Goal: Task Accomplishment & Management: Manage account settings

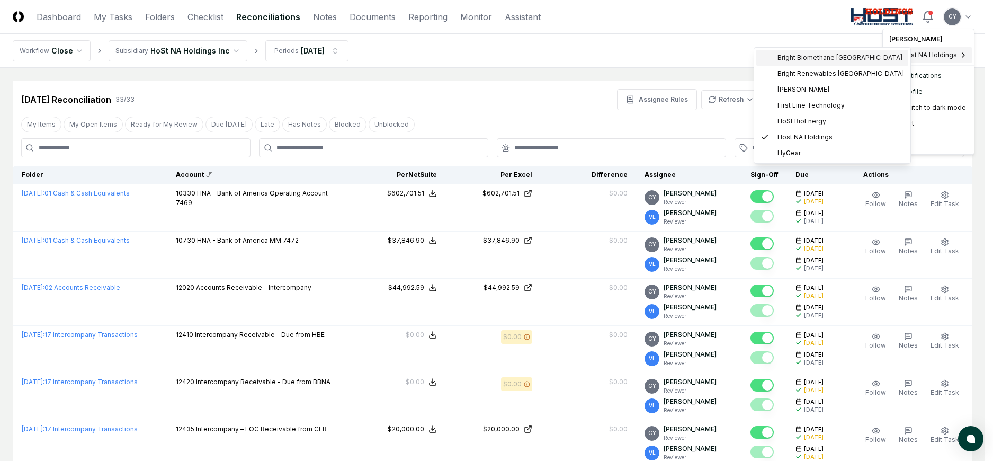
click at [821, 55] on span "Bright Biomethane [GEOGRAPHIC_DATA]" at bounding box center [840, 58] width 125 height 10
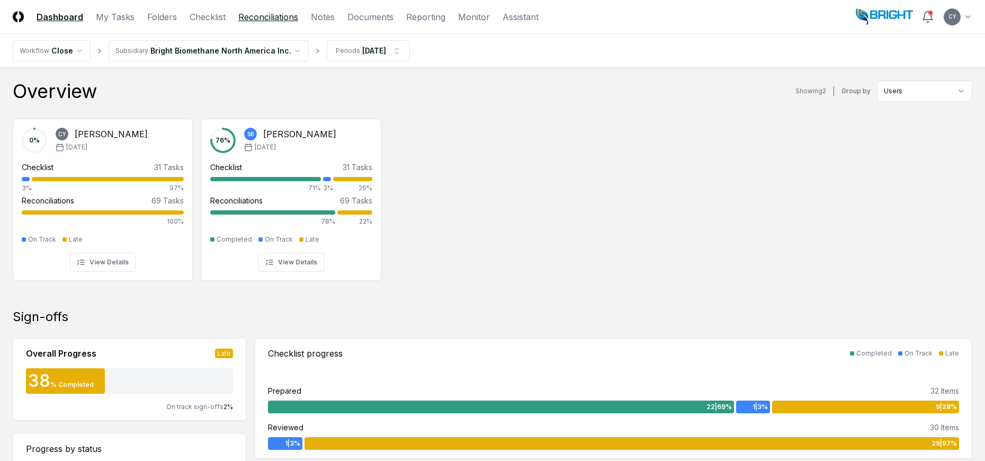
click at [286, 20] on link "Reconciliations" at bounding box center [268, 17] width 60 height 13
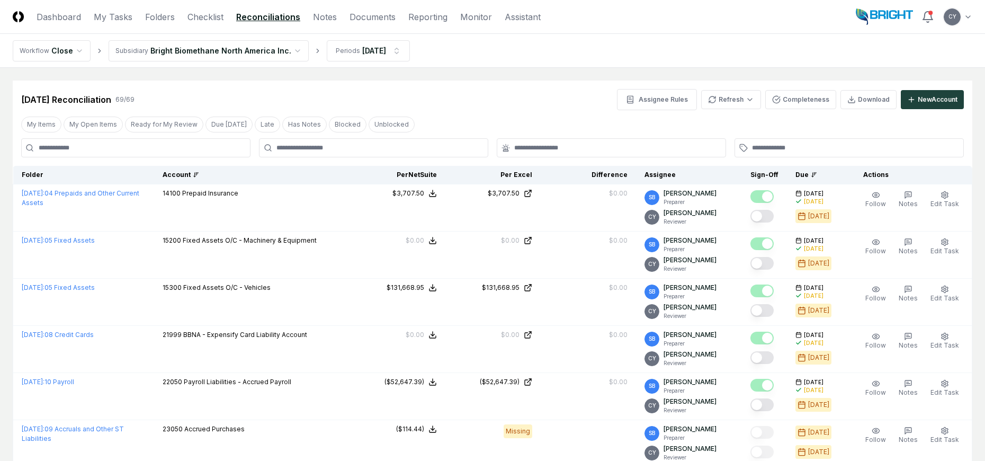
click at [181, 173] on div "Account" at bounding box center [252, 175] width 179 height 10
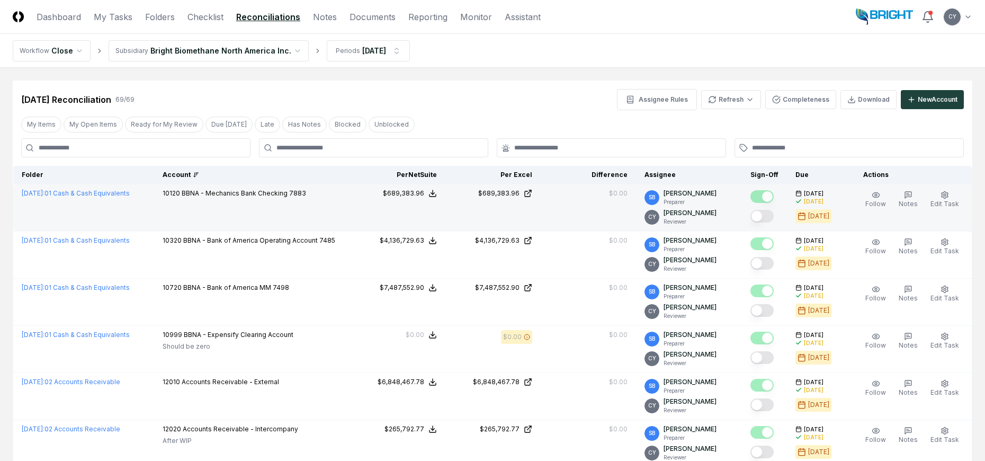
scroll to position [53, 0]
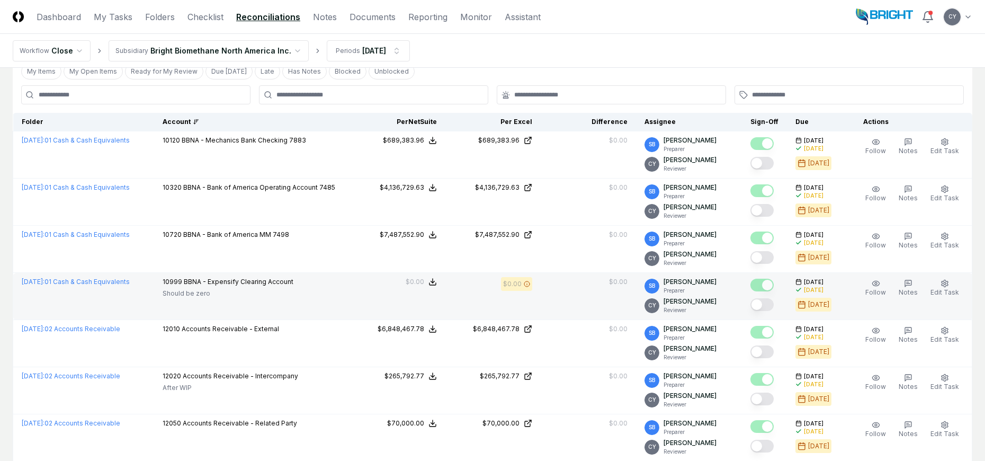
click at [773, 303] on button "Mark complete" at bounding box center [762, 304] width 23 height 13
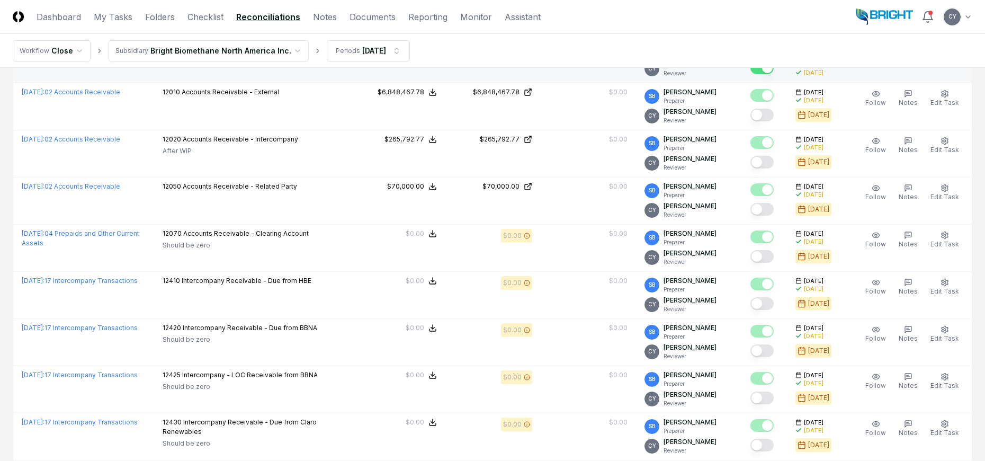
scroll to position [318, 0]
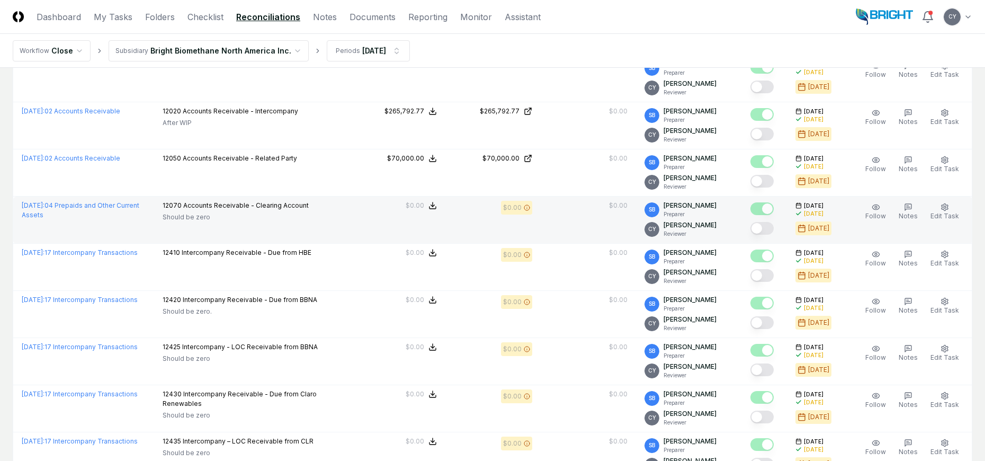
click at [772, 227] on button "Mark complete" at bounding box center [762, 228] width 23 height 13
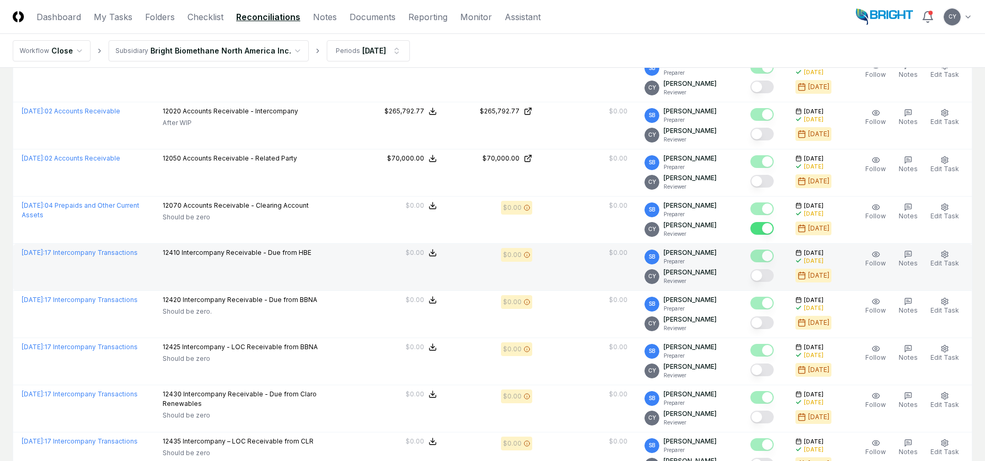
click at [774, 277] on button "Mark complete" at bounding box center [762, 275] width 23 height 13
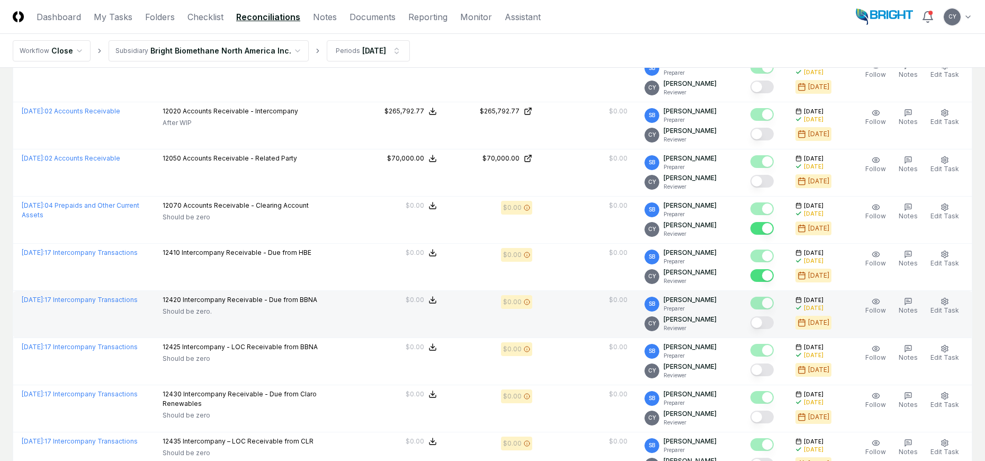
click at [774, 322] on button "Mark complete" at bounding box center [762, 322] width 23 height 13
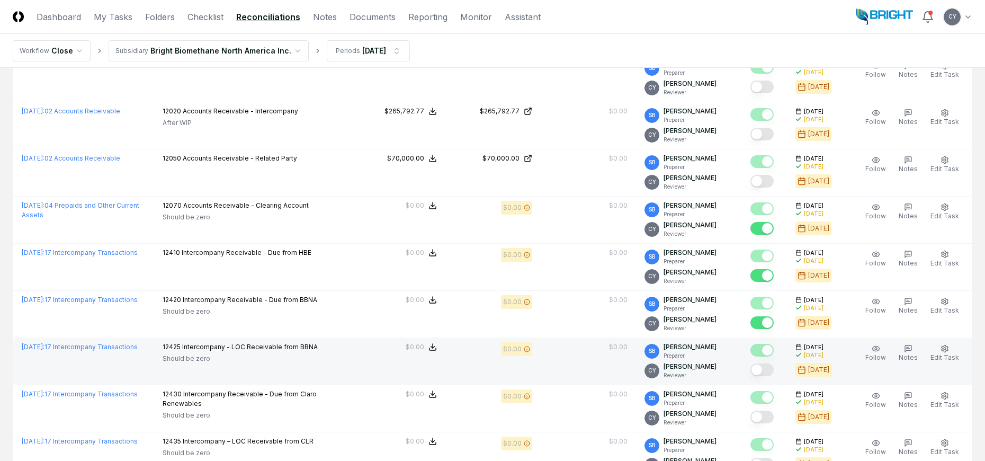
click at [769, 372] on button "Mark complete" at bounding box center [762, 369] width 23 height 13
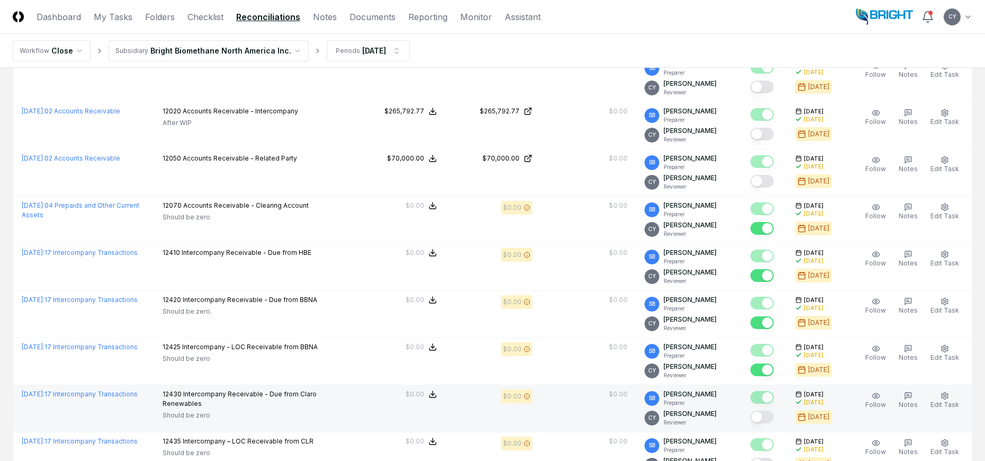
click at [772, 416] on button "Mark complete" at bounding box center [762, 417] width 23 height 13
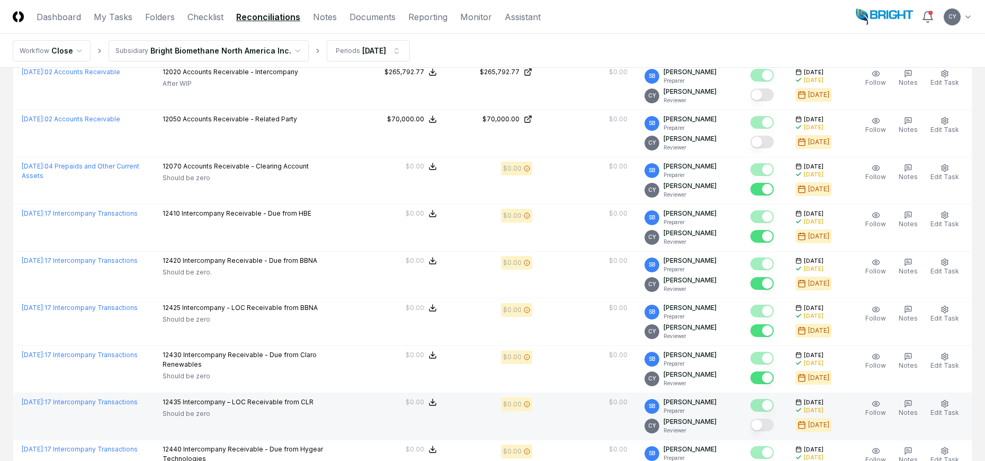
scroll to position [424, 0]
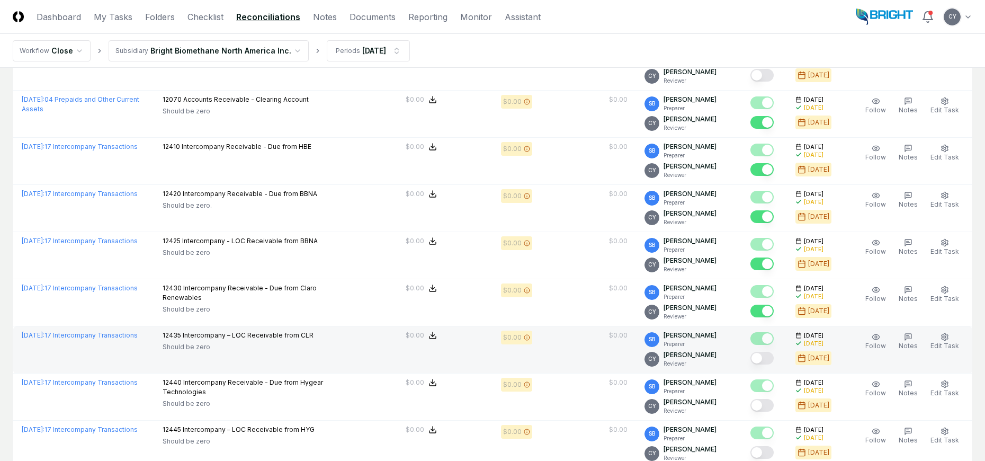
click at [774, 357] on button "Mark complete" at bounding box center [762, 358] width 23 height 13
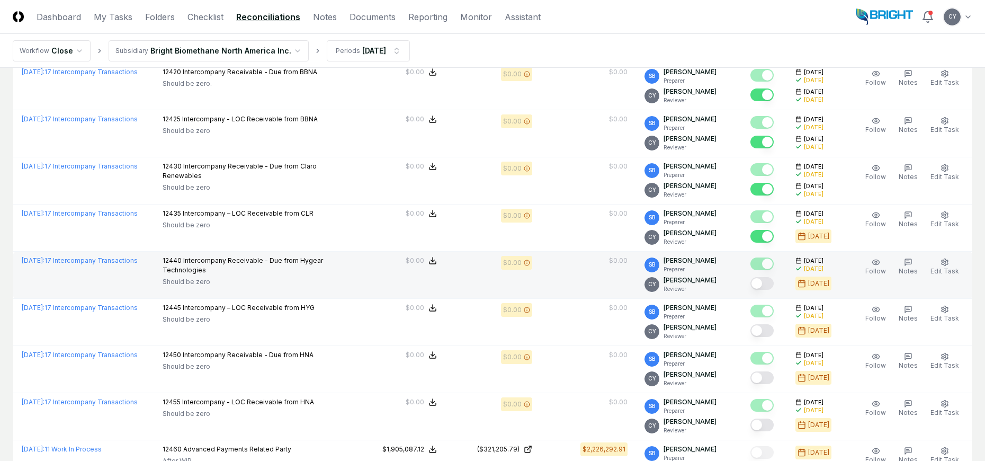
scroll to position [583, 0]
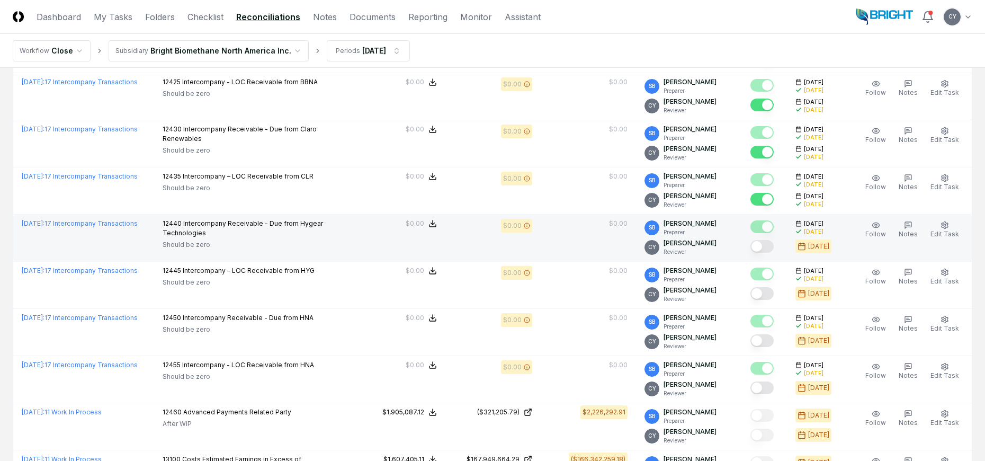
click at [772, 248] on button "Mark complete" at bounding box center [762, 246] width 23 height 13
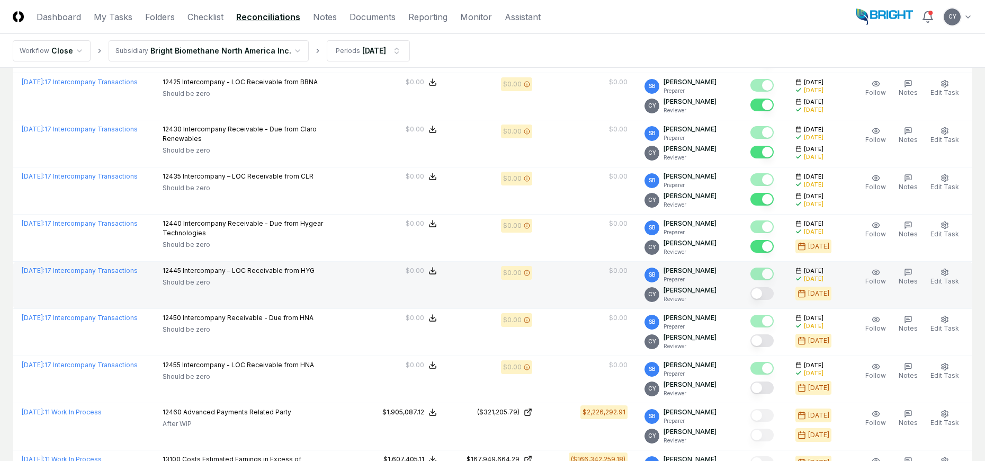
click at [772, 291] on button "Mark complete" at bounding box center [762, 293] width 23 height 13
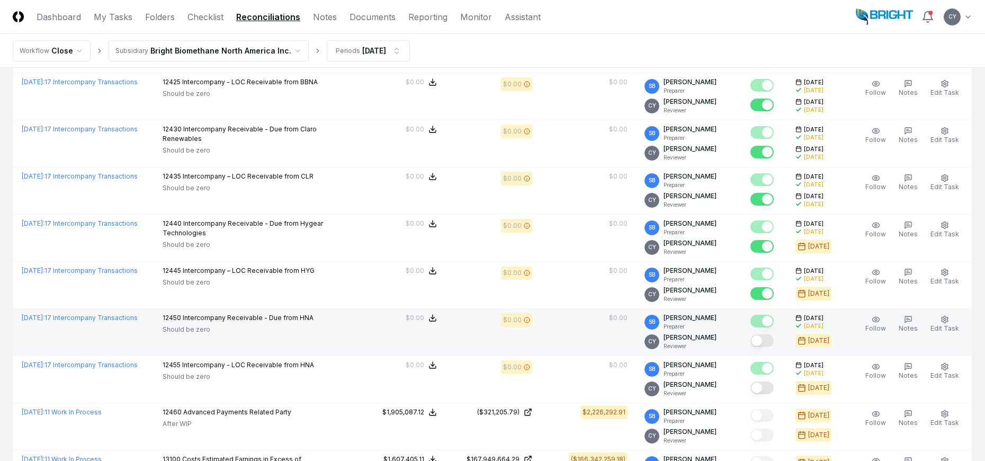
click at [773, 339] on button "Mark complete" at bounding box center [762, 340] width 23 height 13
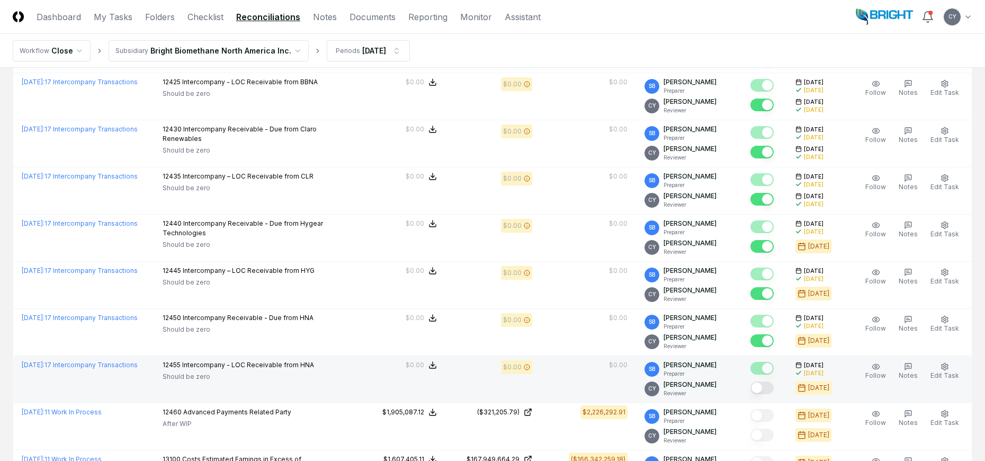
click at [774, 388] on button "Mark complete" at bounding box center [762, 387] width 23 height 13
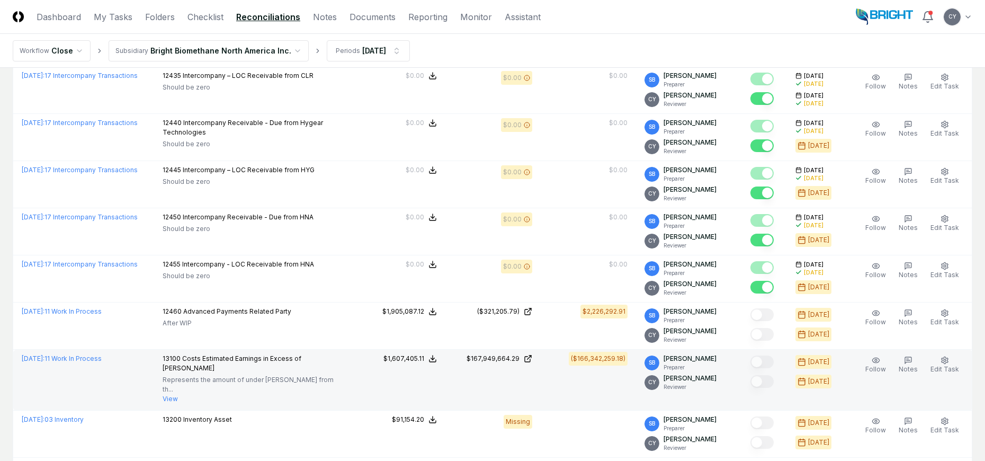
scroll to position [742, 0]
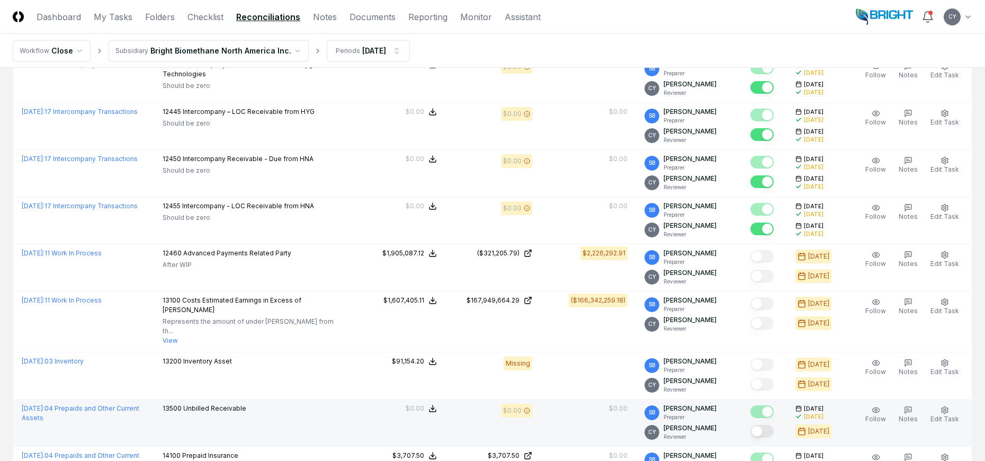
click at [774, 425] on button "Mark complete" at bounding box center [762, 431] width 23 height 13
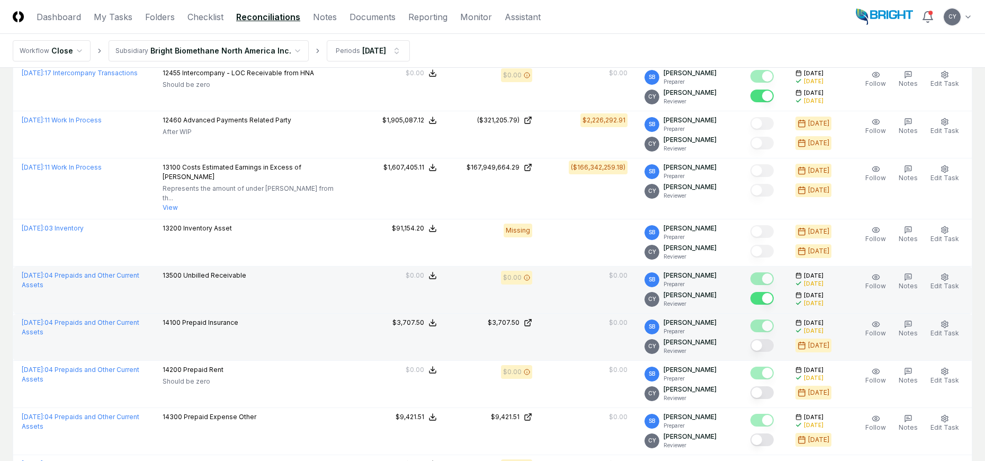
scroll to position [901, 0]
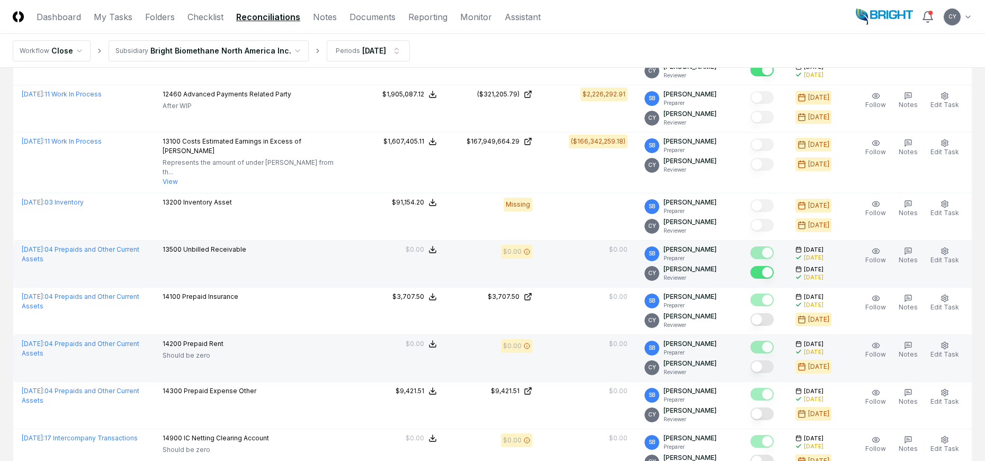
click at [774, 360] on button "Mark complete" at bounding box center [762, 366] width 23 height 13
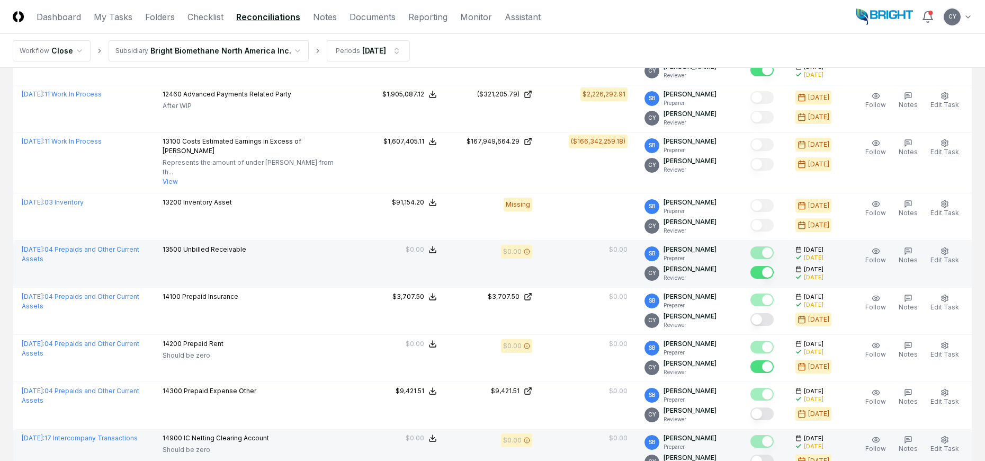
click at [772, 455] on button "Mark complete" at bounding box center [762, 461] width 23 height 13
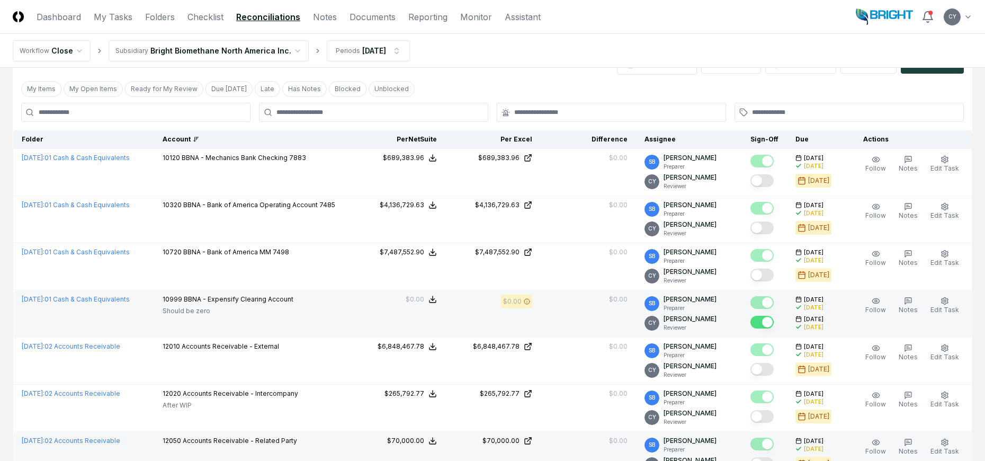
scroll to position [0, 0]
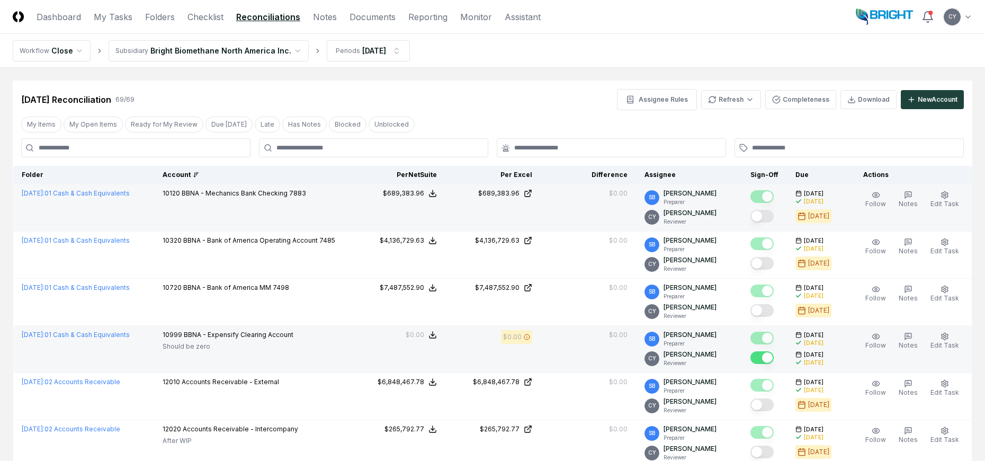
click at [774, 216] on button "Mark complete" at bounding box center [762, 216] width 23 height 13
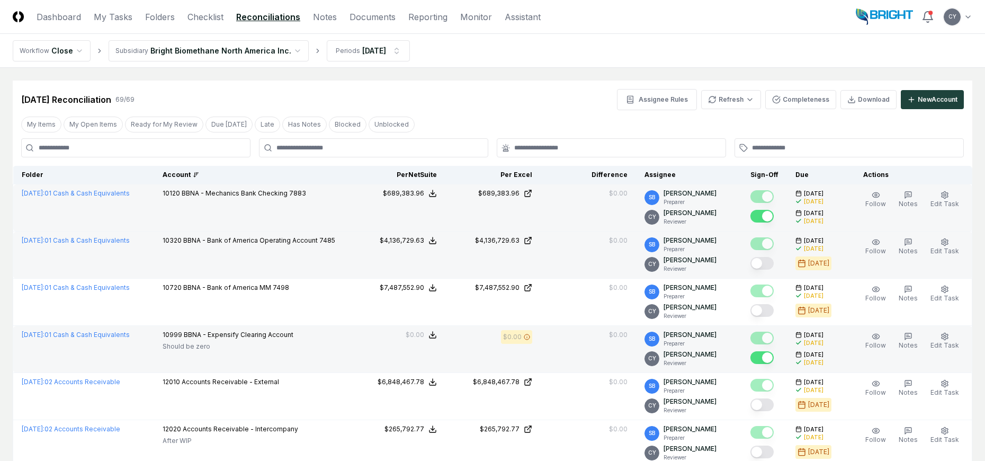
click at [774, 262] on button "Mark complete" at bounding box center [762, 263] width 23 height 13
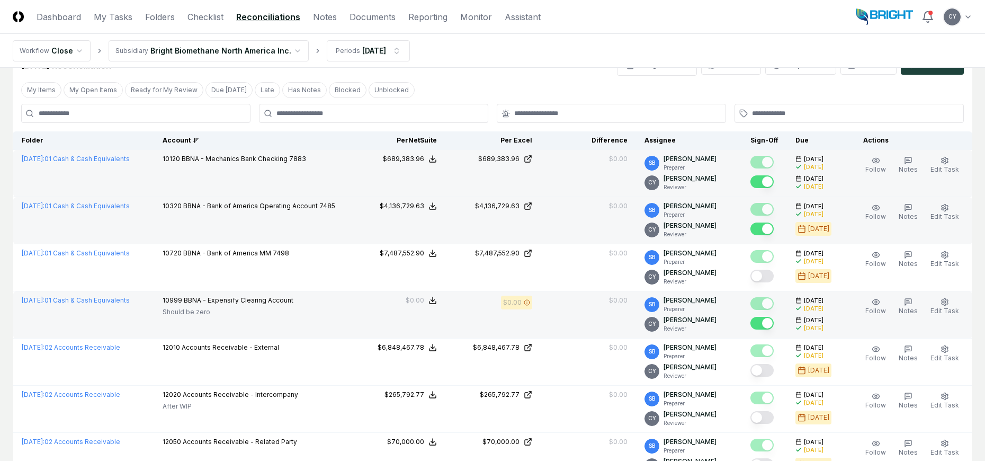
scroll to position [53, 0]
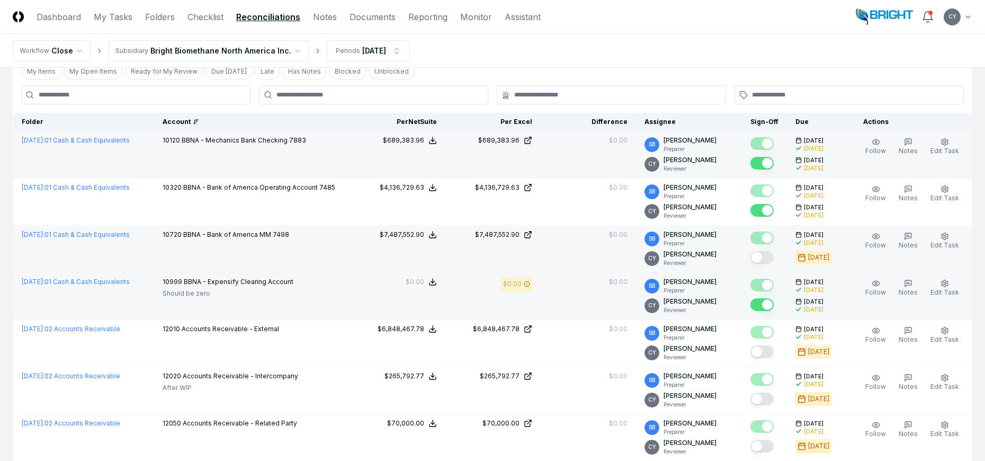
click at [774, 256] on button "Mark complete" at bounding box center [762, 257] width 23 height 13
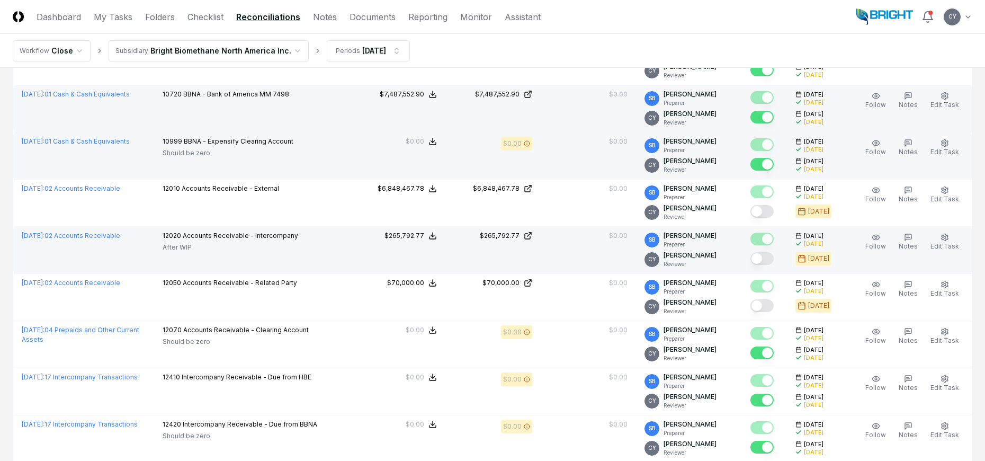
scroll to position [212, 0]
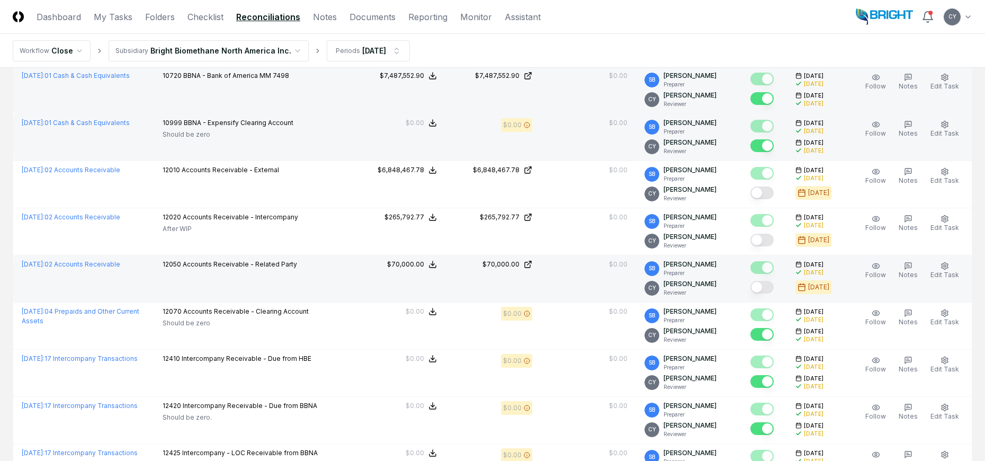
click at [770, 286] on button "Mark complete" at bounding box center [762, 287] width 23 height 13
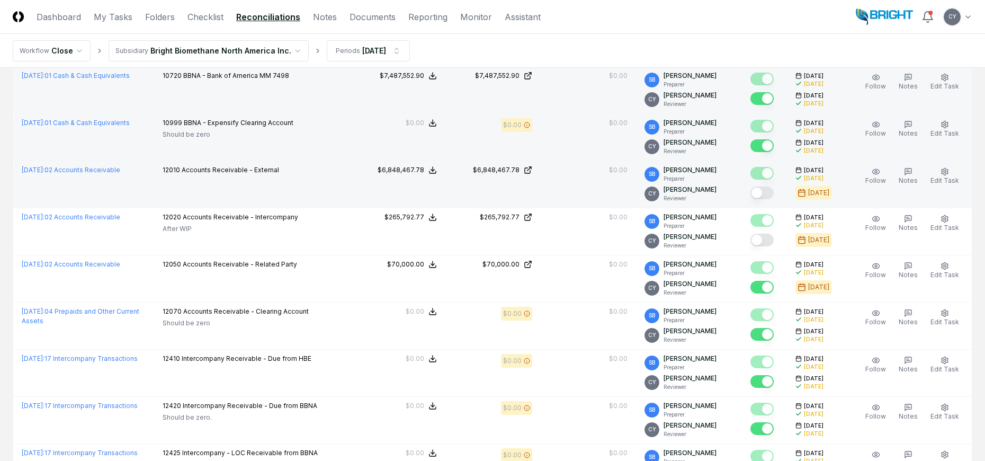
type button "on"
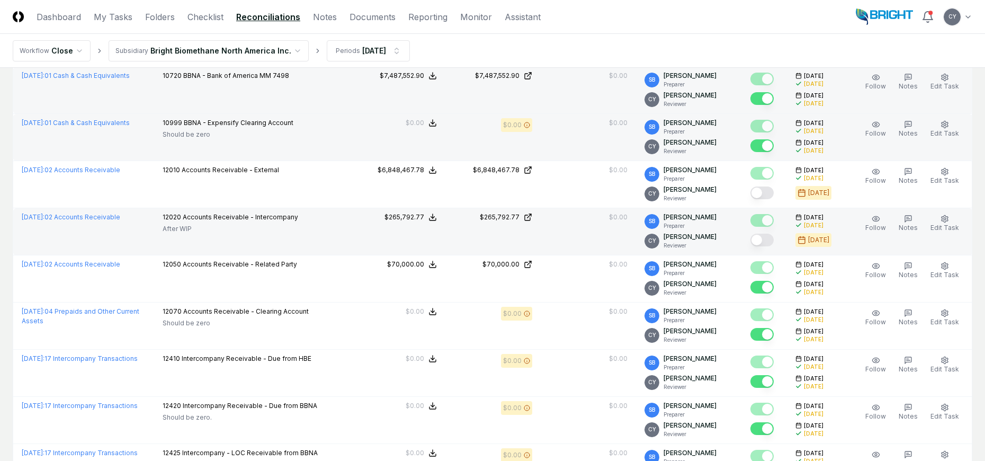
click at [774, 238] on button "Mark complete" at bounding box center [762, 240] width 23 height 13
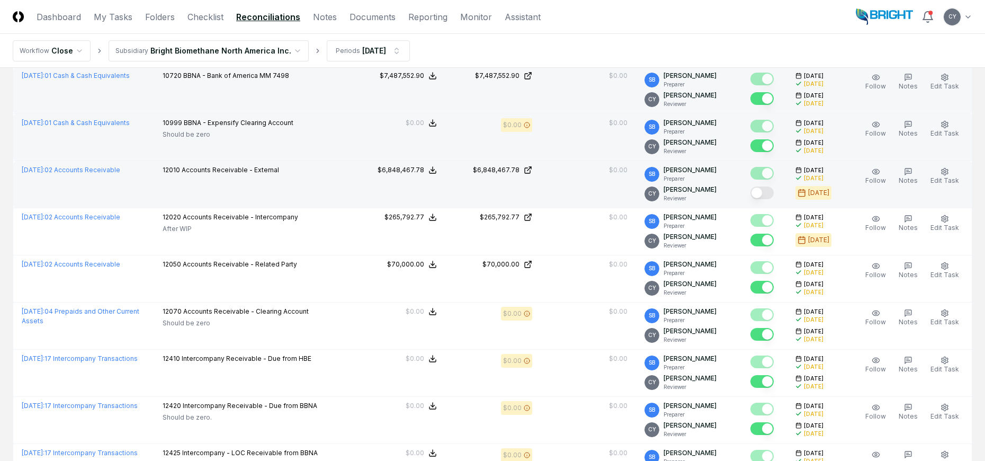
type button "on"
click at [774, 194] on button "Mark complete" at bounding box center [762, 192] width 23 height 13
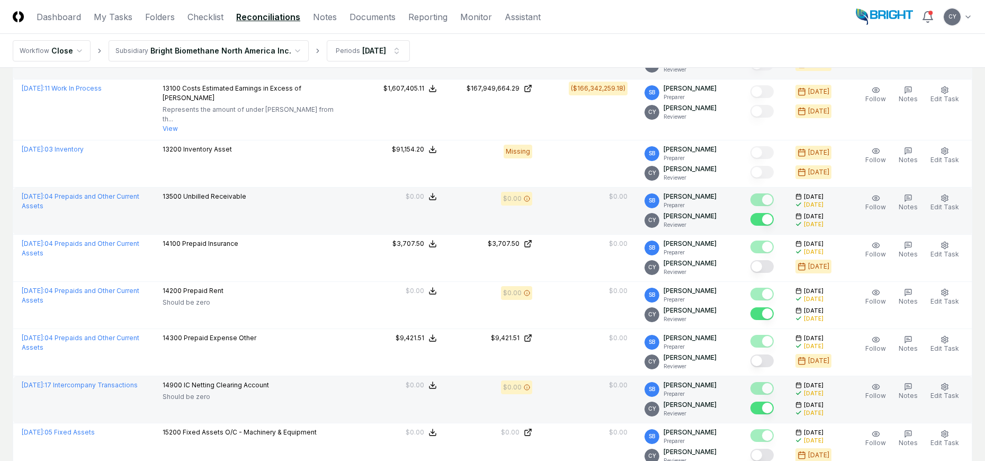
scroll to position [1007, 0]
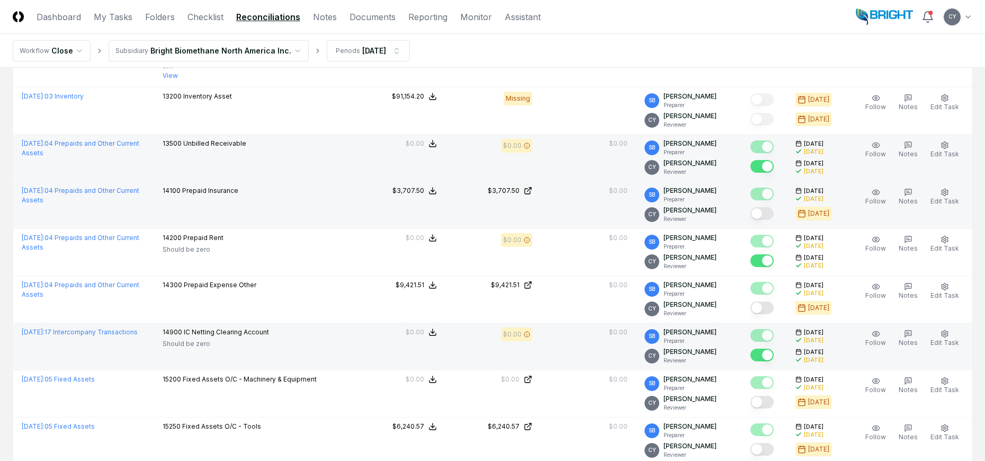
click at [774, 207] on button "Mark complete" at bounding box center [762, 213] width 23 height 13
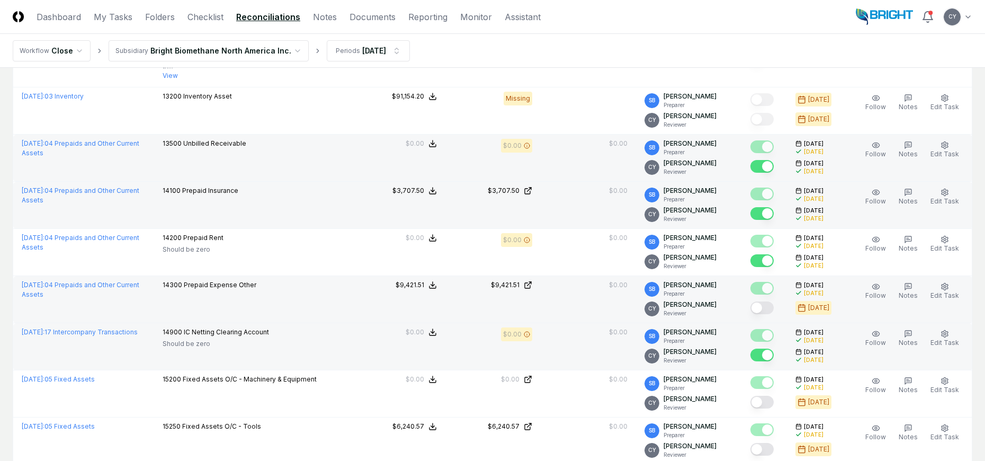
click at [774, 301] on button "Mark complete" at bounding box center [762, 307] width 23 height 13
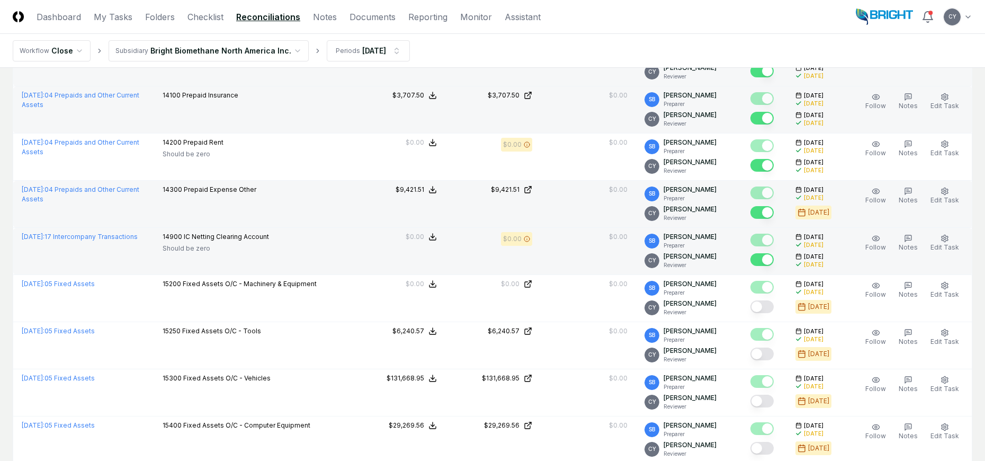
scroll to position [1113, 0]
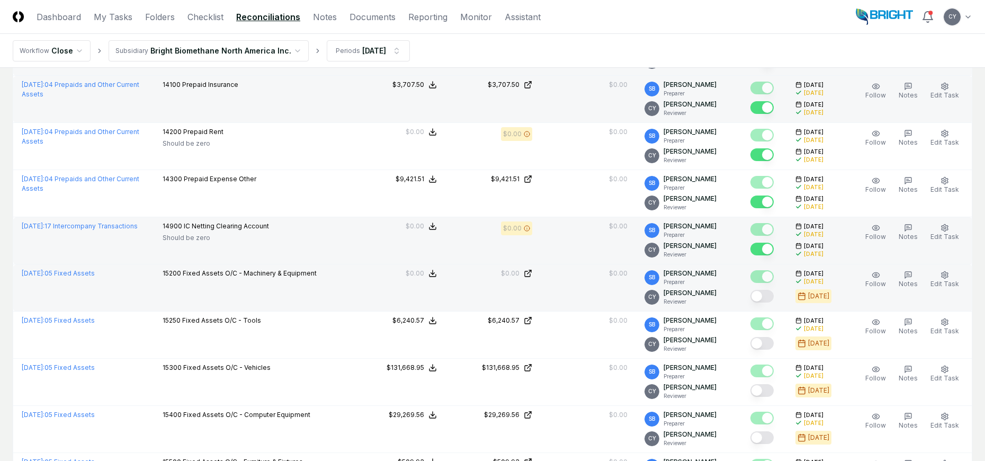
click at [774, 290] on button "Mark complete" at bounding box center [762, 296] width 23 height 13
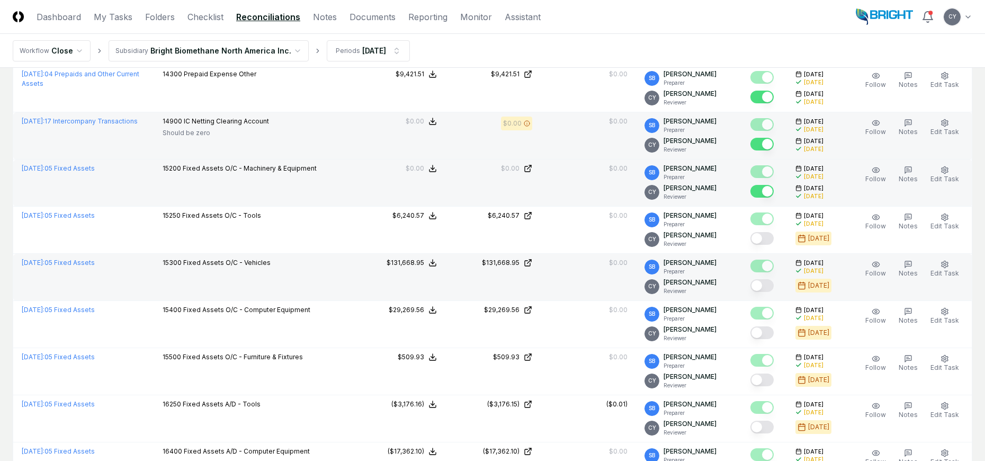
scroll to position [1219, 0]
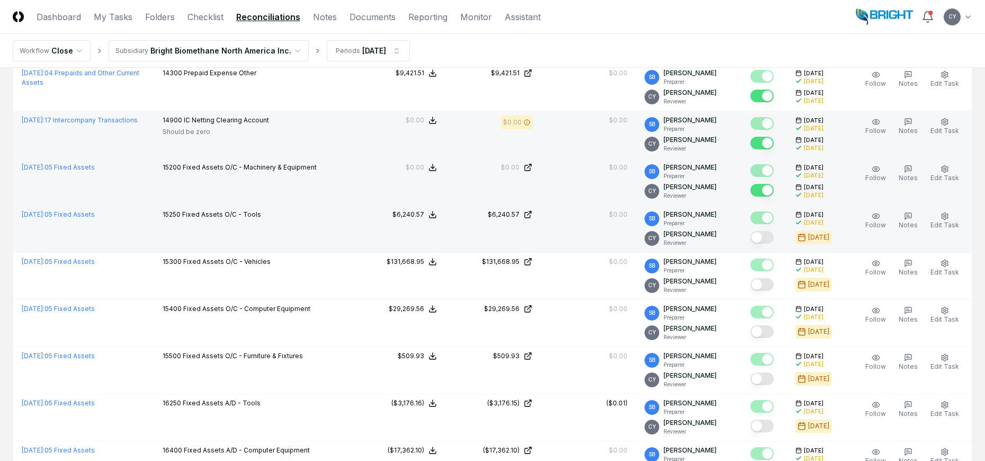
click at [773, 231] on button "Mark complete" at bounding box center [762, 237] width 23 height 13
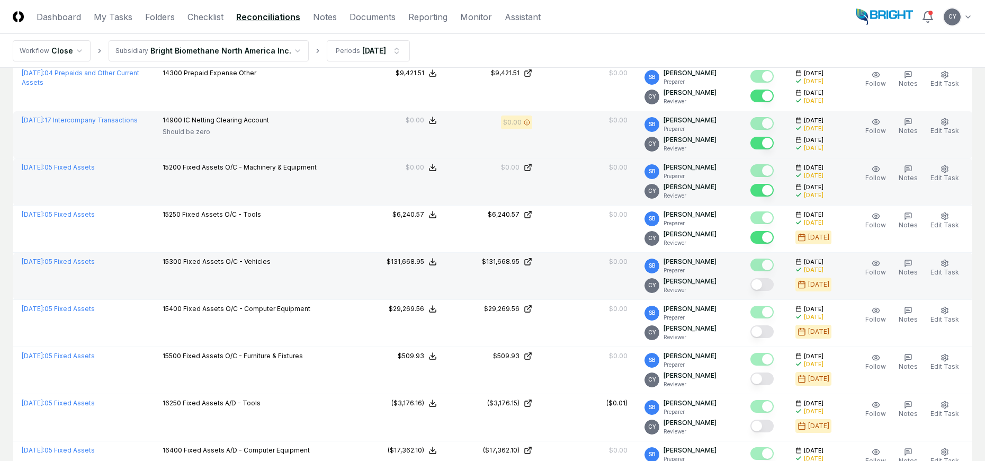
click at [774, 278] on button "Mark complete" at bounding box center [762, 284] width 23 height 13
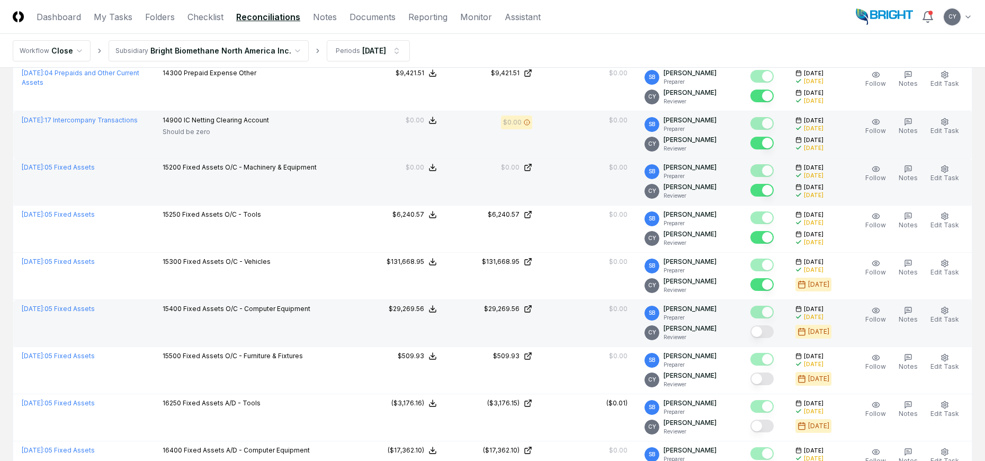
click at [773, 325] on button "Mark complete" at bounding box center [762, 331] width 23 height 13
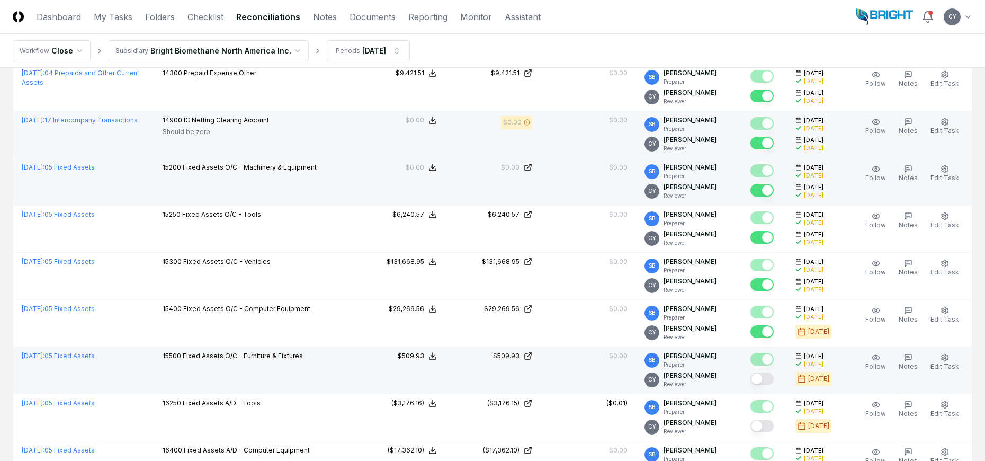
click at [774, 372] on button "Mark complete" at bounding box center [762, 378] width 23 height 13
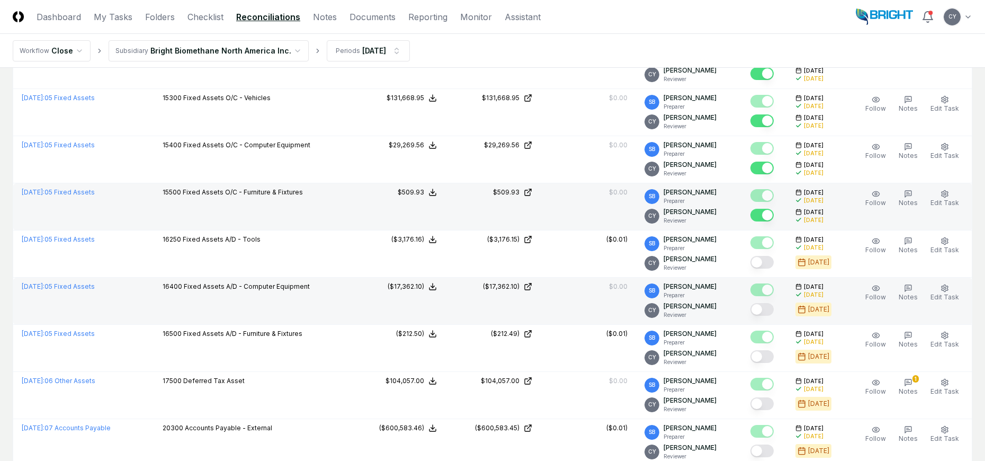
scroll to position [1378, 0]
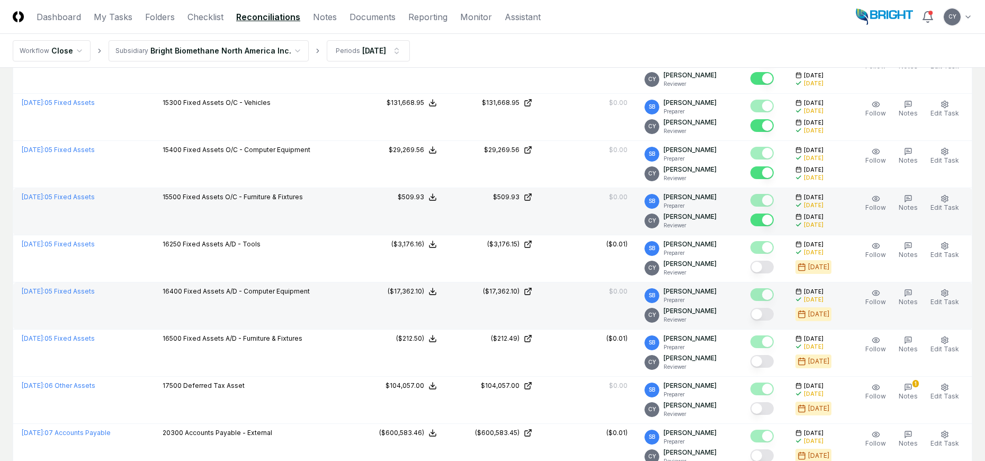
click at [773, 308] on button "Mark complete" at bounding box center [762, 314] width 23 height 13
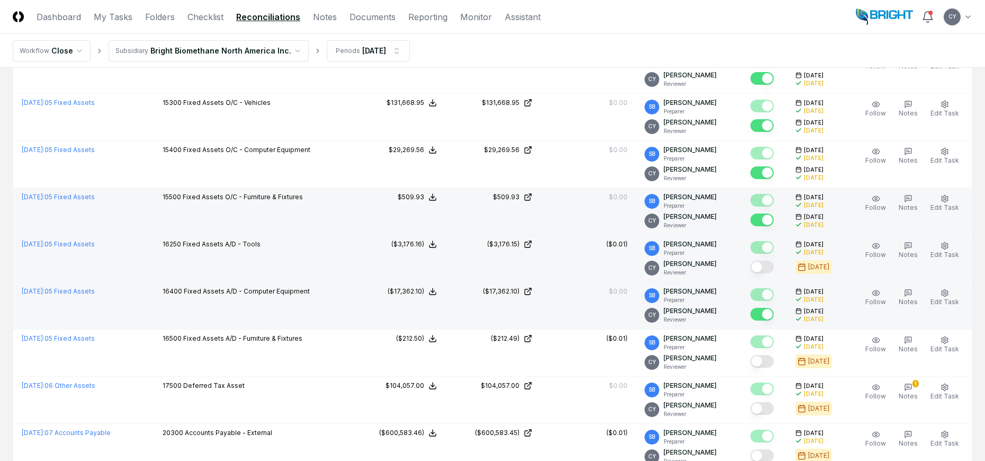
click at [774, 261] on button "Mark complete" at bounding box center [762, 267] width 23 height 13
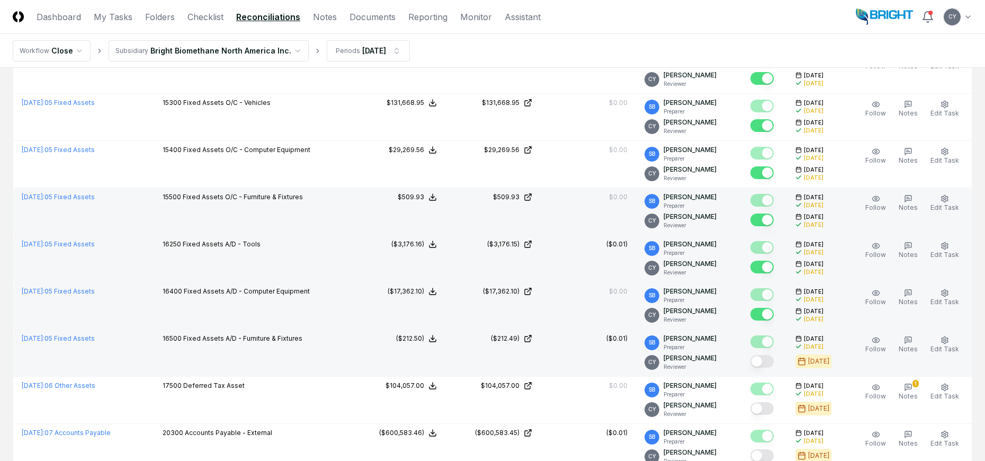
click at [771, 355] on button "Mark complete" at bounding box center [762, 361] width 23 height 13
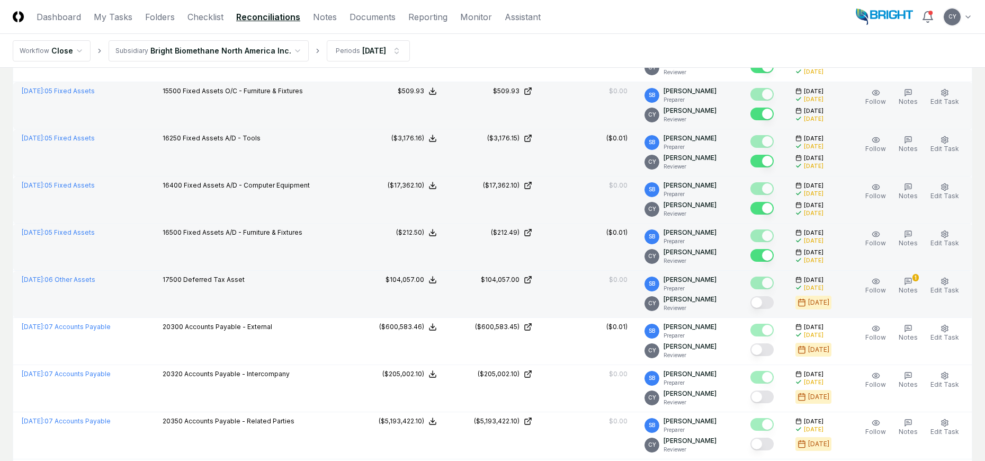
scroll to position [1536, 0]
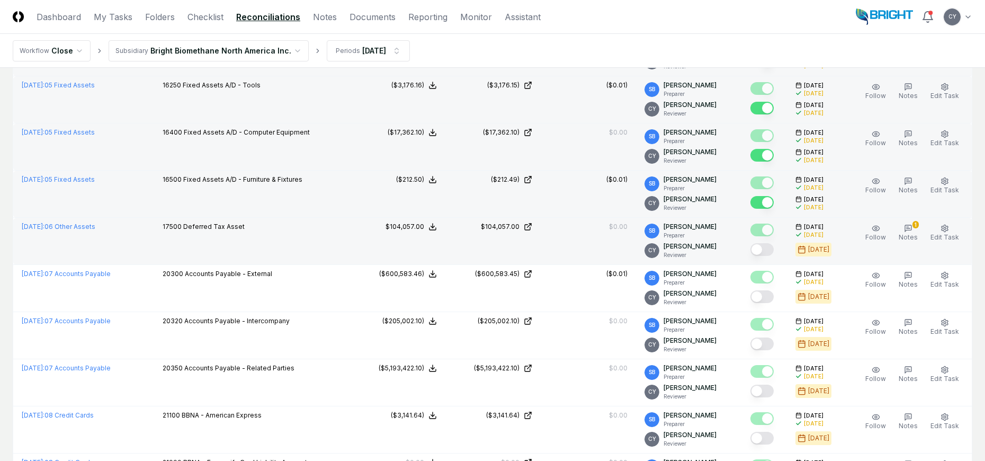
click at [773, 243] on button "Mark complete" at bounding box center [762, 249] width 23 height 13
click at [909, 224] on icon "button" at bounding box center [908, 228] width 8 height 8
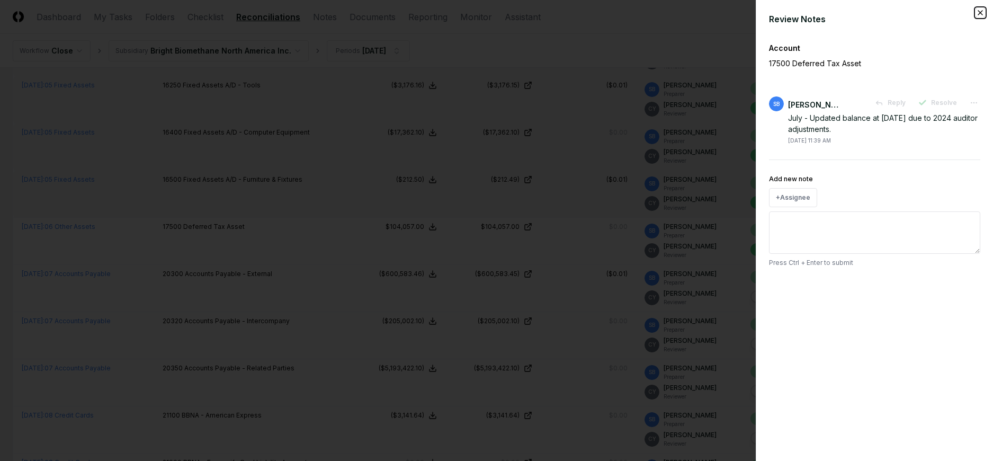
click at [982, 12] on icon "button" at bounding box center [981, 13] width 4 height 4
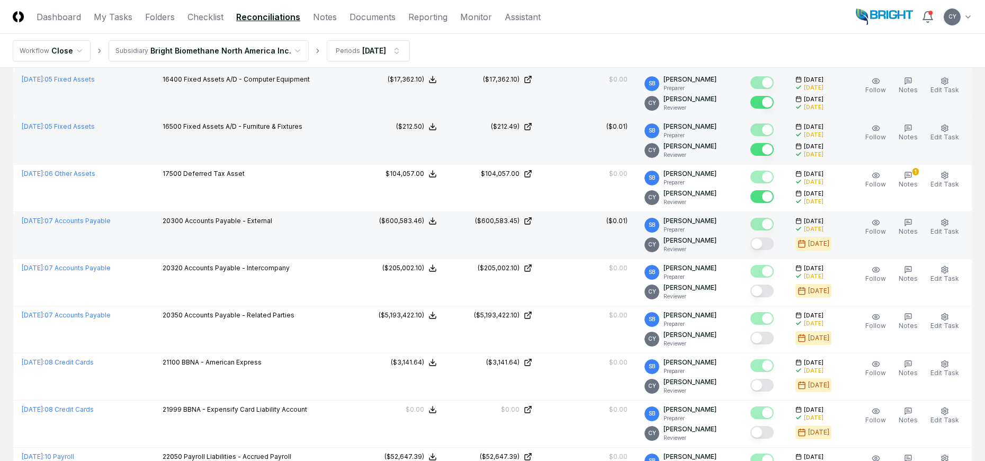
scroll to position [1642, 0]
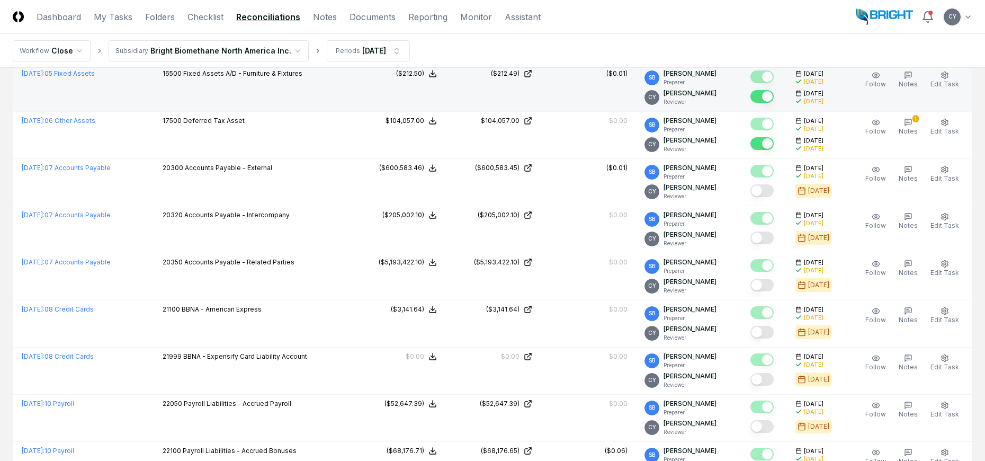
click at [521, 48] on nav "Workflow Close Subsidiary Bright Biomethane North America Inc. Periods Jul 2025" at bounding box center [492, 51] width 985 height 34
